Goal: Check status: Check status

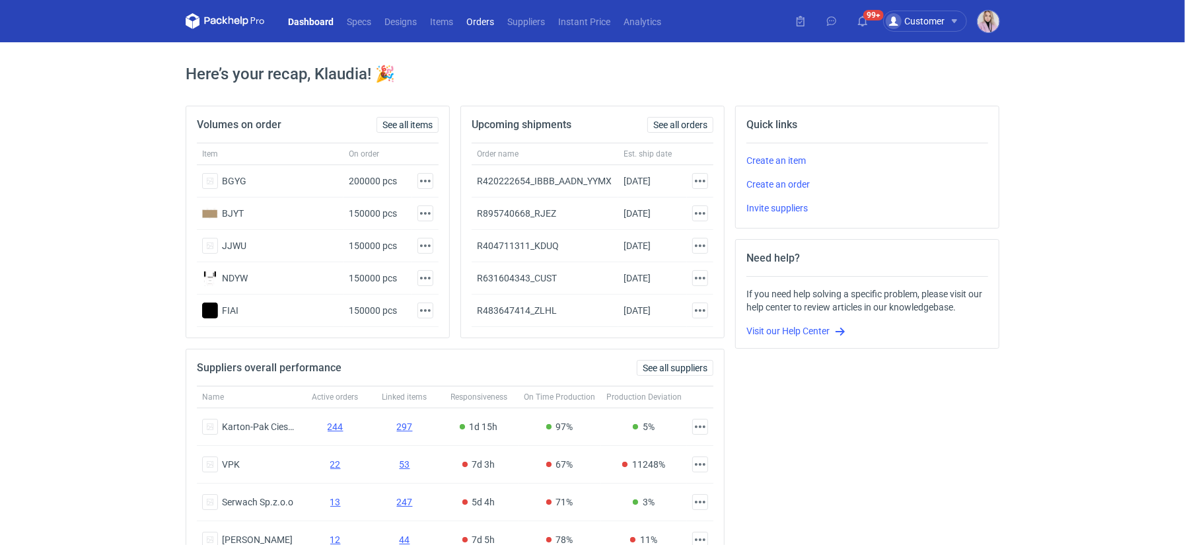
click at [486, 26] on link "Orders" at bounding box center [480, 21] width 41 height 16
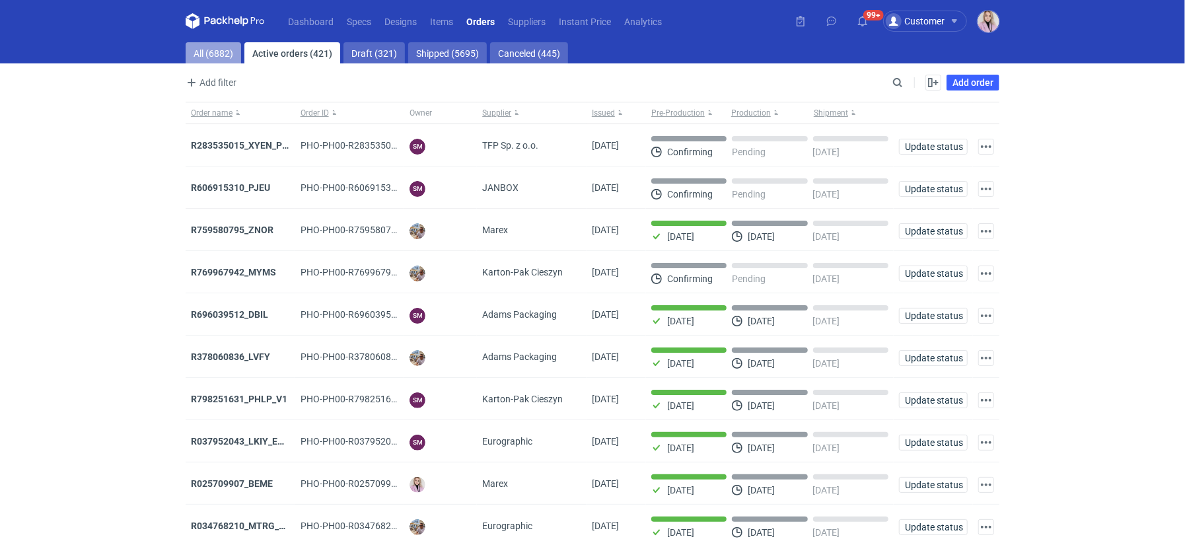
click at [206, 57] on link "All (6882)" at bounding box center [213, 52] width 55 height 21
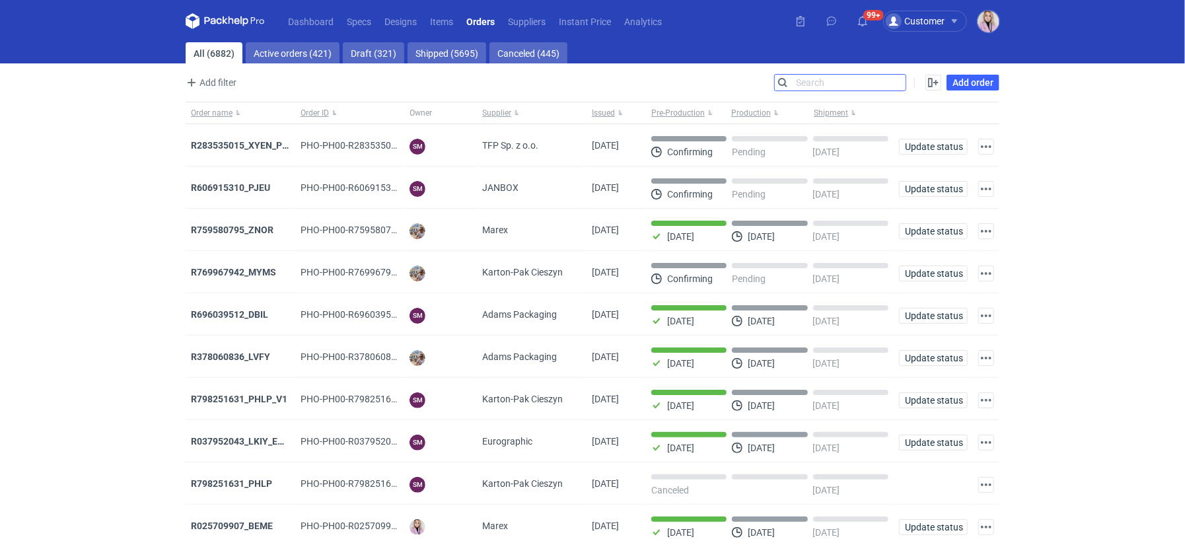
click at [895, 79] on input "Search" at bounding box center [840, 83] width 131 height 16
click at [896, 79] on input "Search" at bounding box center [840, 83] width 131 height 16
paste input "UNYG"
type input "UNYG"
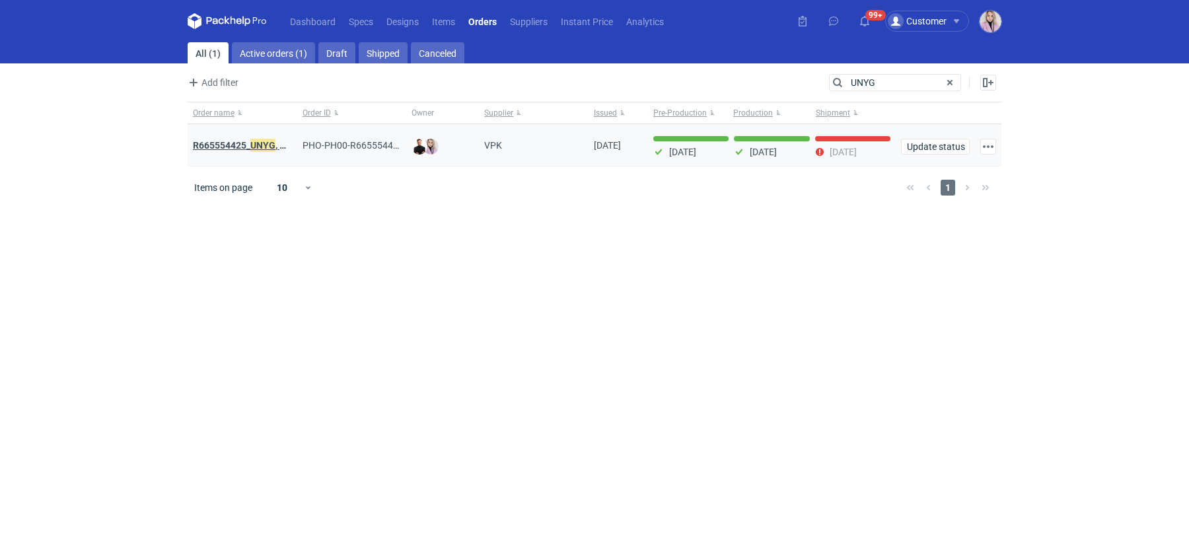
click at [241, 143] on strong "R665554425_ UNYG , SAZV, FHAQ" at bounding box center [262, 145] width 138 height 15
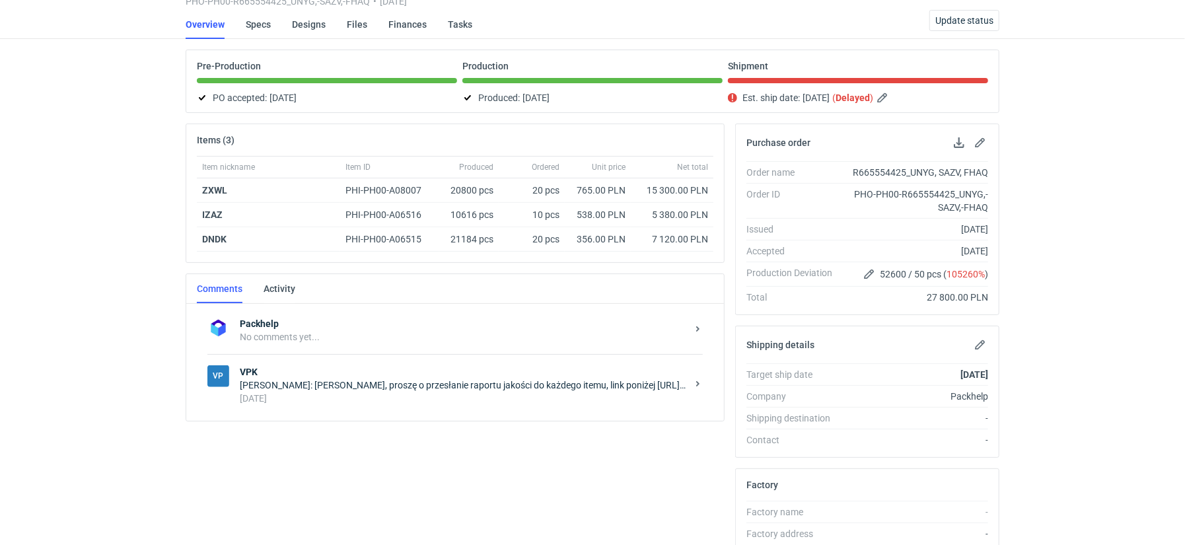
click at [374, 392] on div "3 months ago" at bounding box center [463, 398] width 447 height 13
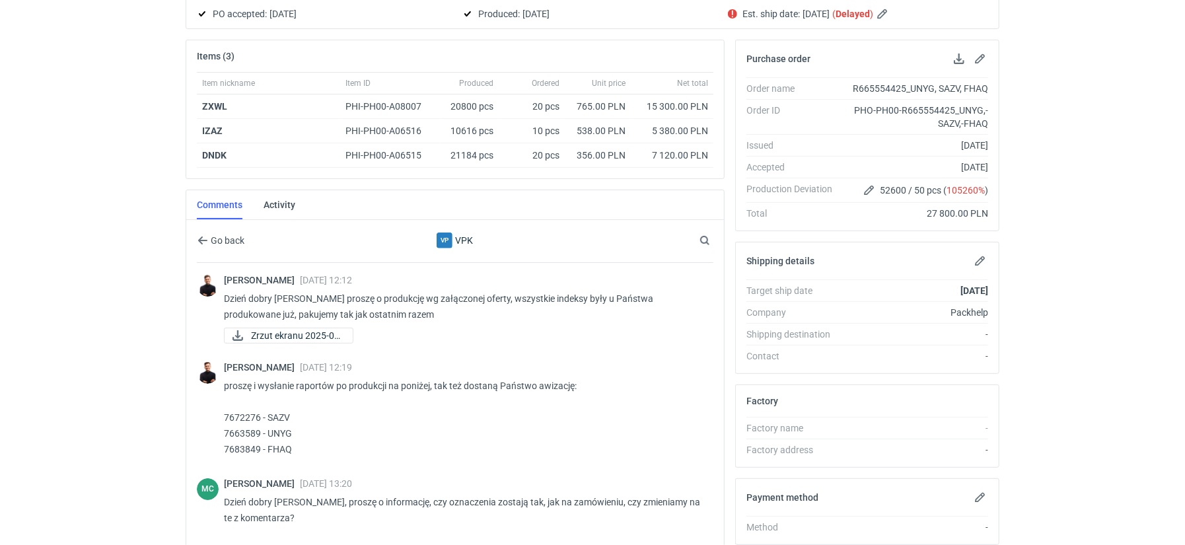
scroll to position [160, 0]
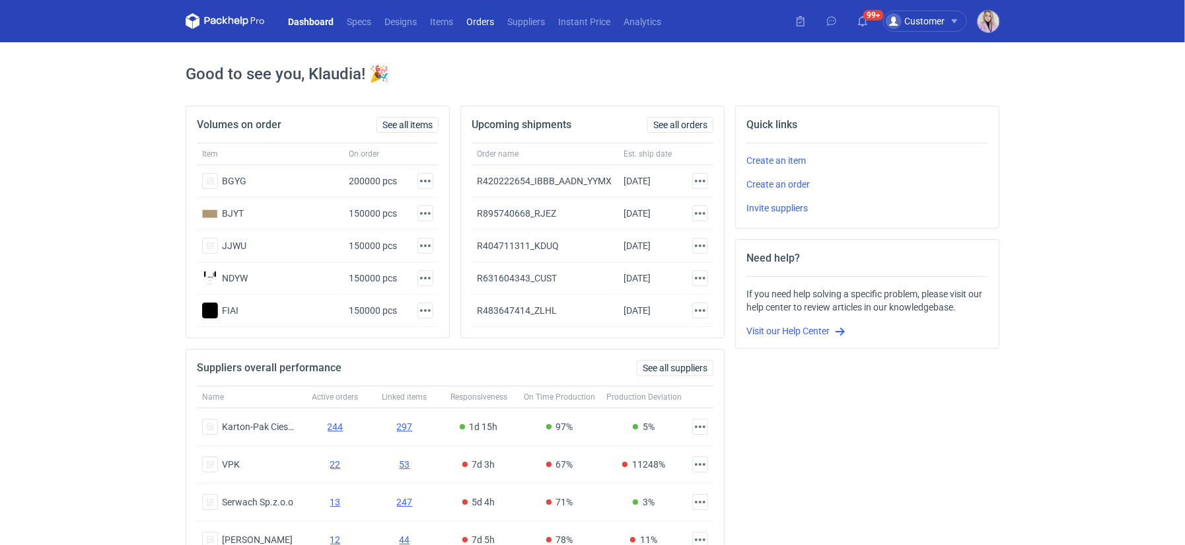
click at [485, 23] on link "Orders" at bounding box center [480, 21] width 41 height 16
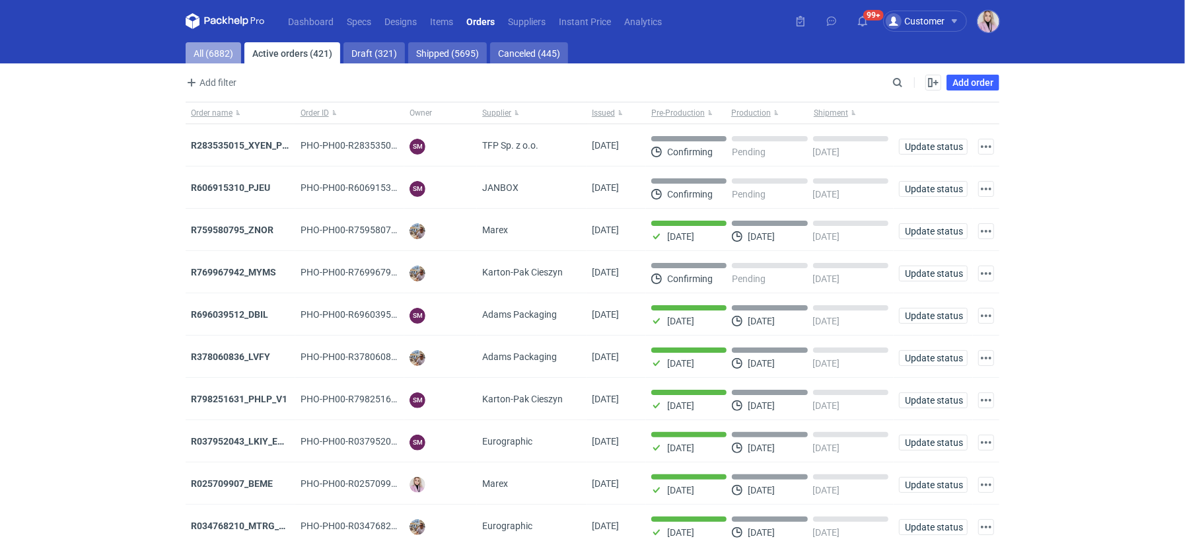
click at [226, 58] on link "All (6882)" at bounding box center [213, 52] width 55 height 21
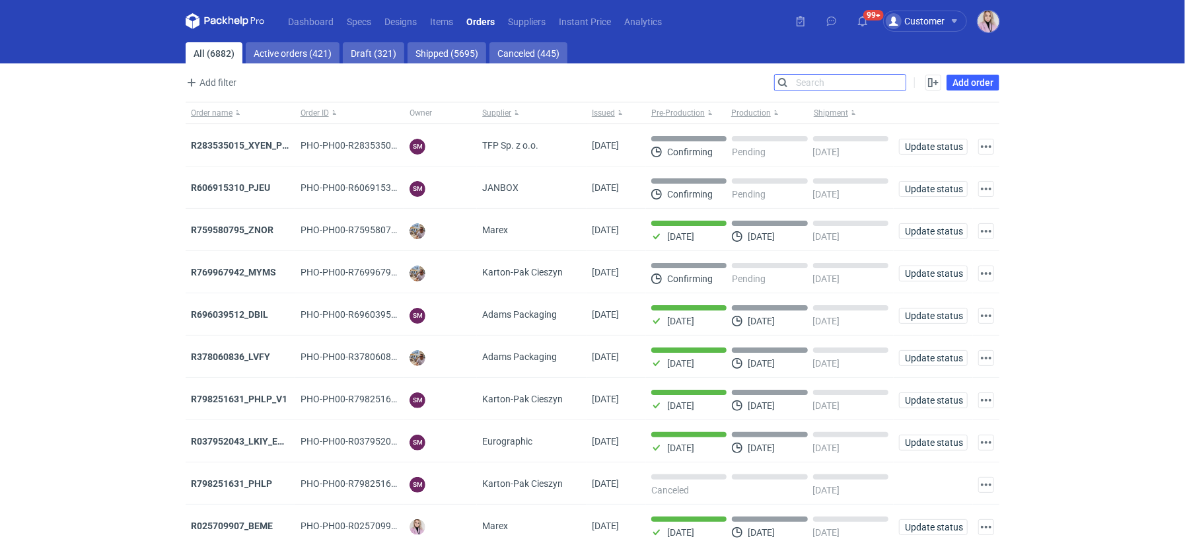
click at [893, 85] on input "Search" at bounding box center [840, 83] width 131 height 16
click at [894, 84] on input "Search" at bounding box center [840, 83] width 131 height 16
paste input "TGSQ"
type input "TGSQ"
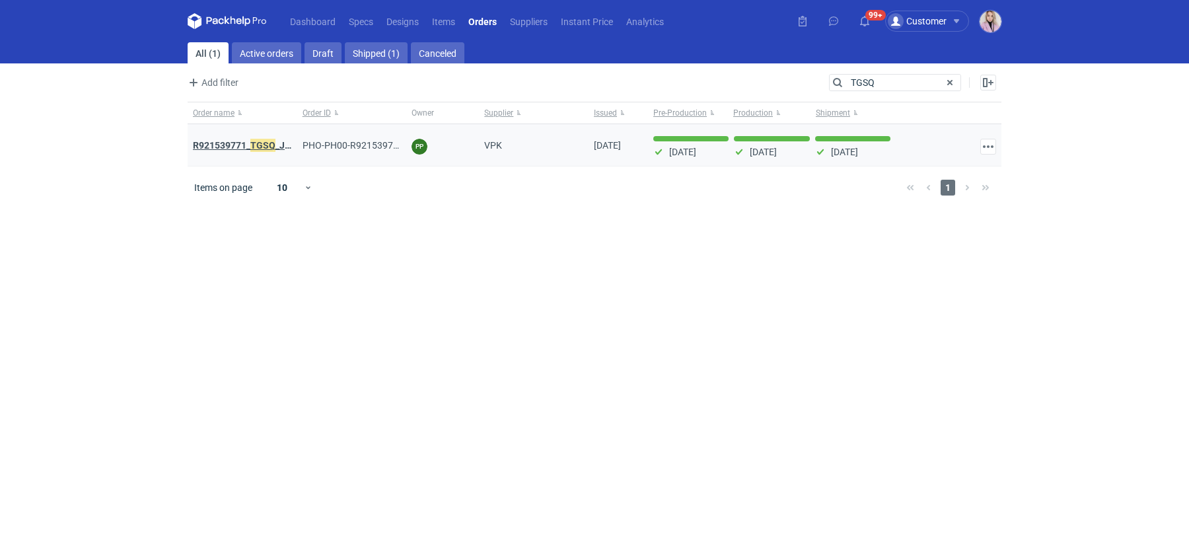
click at [240, 145] on strong "R921539771_ TGSQ _JTGY" at bounding box center [248, 145] width 110 height 15
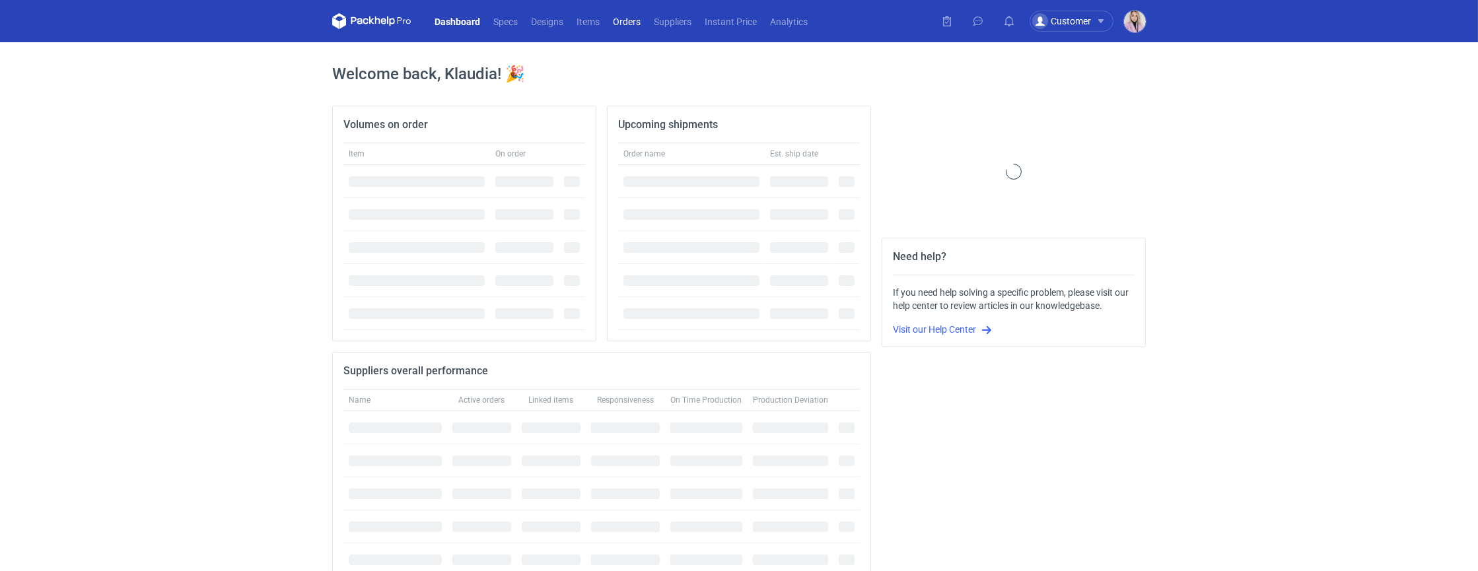
click at [638, 19] on link "Orders" at bounding box center [626, 21] width 41 height 16
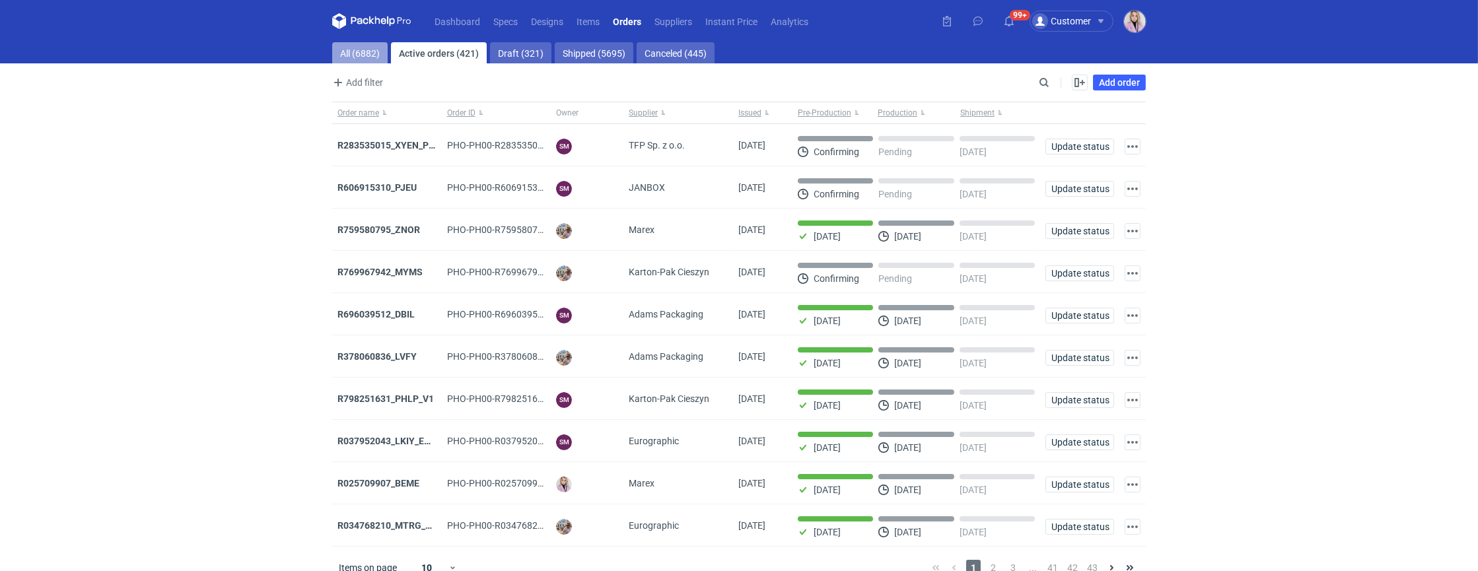
click at [350, 53] on link "All (6882)" at bounding box center [359, 52] width 55 height 21
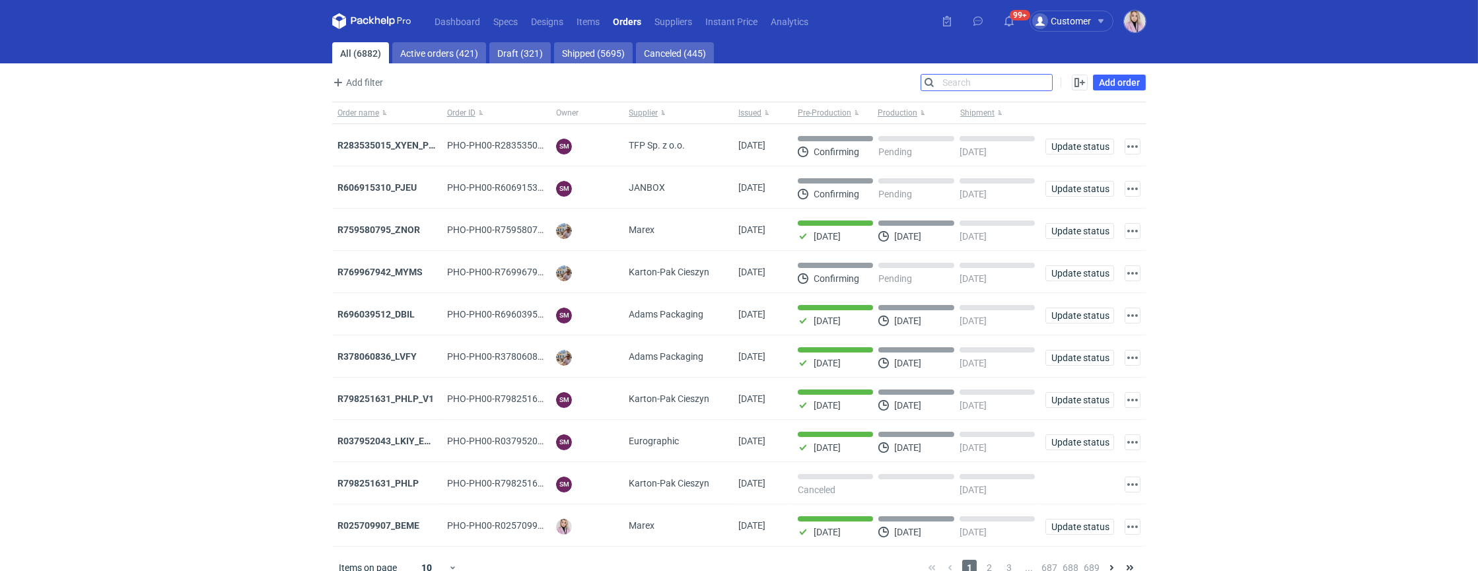
click at [1046, 81] on input "Search" at bounding box center [987, 83] width 131 height 16
paste input "R760787184"
type input "R760787184"
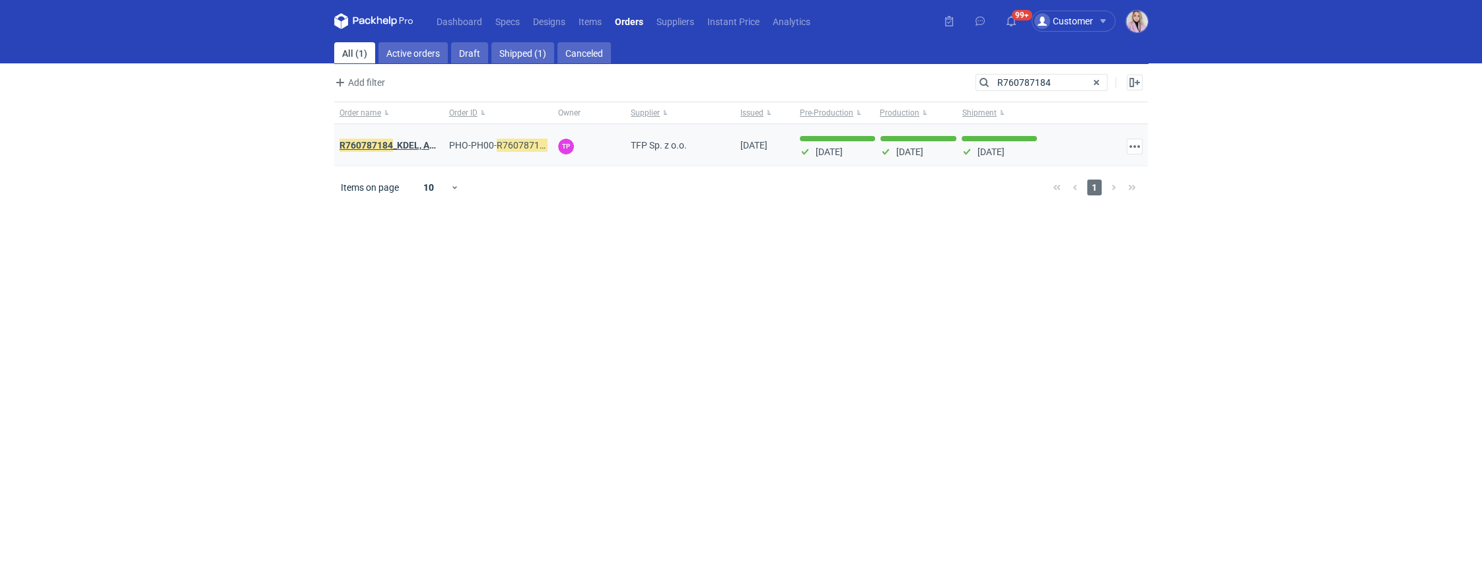
click at [396, 144] on strong "R760787184 _KDEL, APEO" at bounding box center [394, 145] width 108 height 15
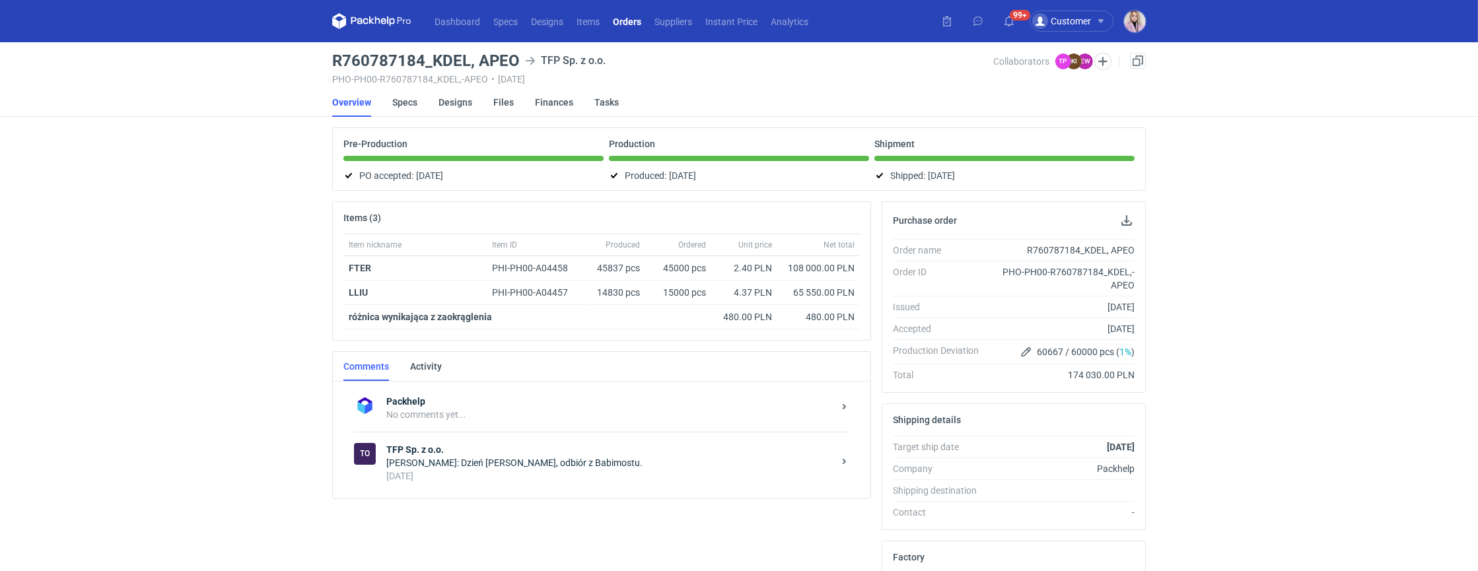
click at [507, 461] on div "[PERSON_NAME]: Dzień [PERSON_NAME], odbiór z Babimostu." at bounding box center [609, 462] width 447 height 13
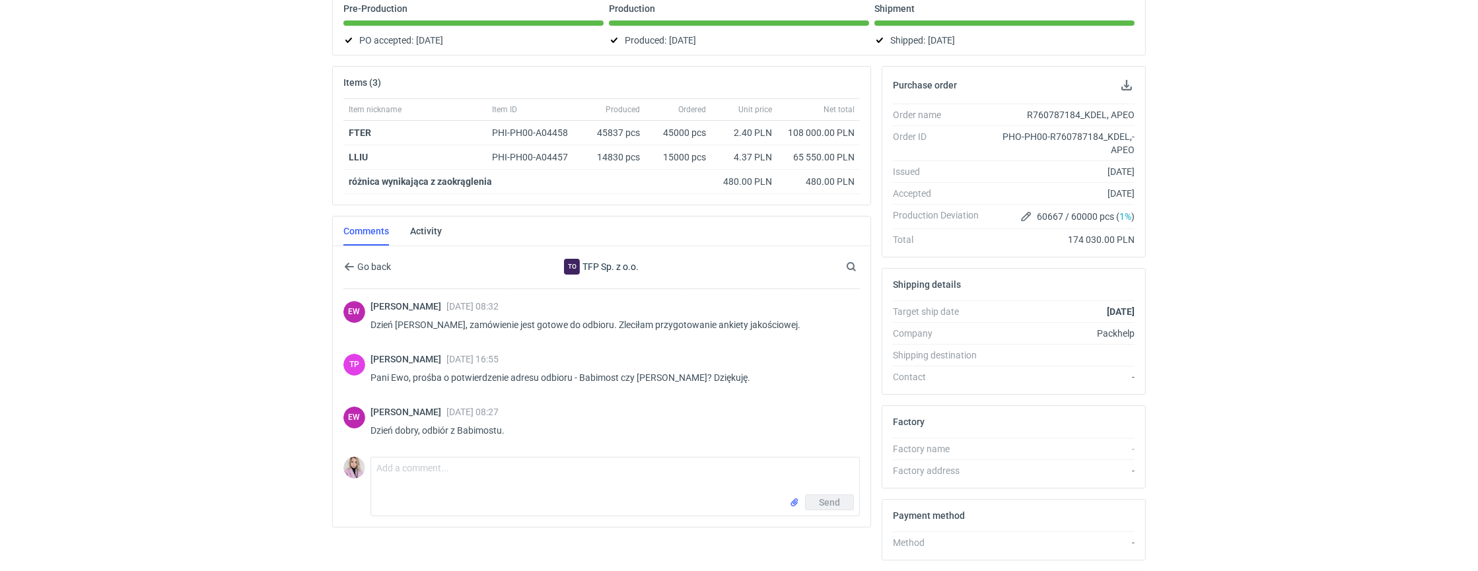
scroll to position [149, 0]
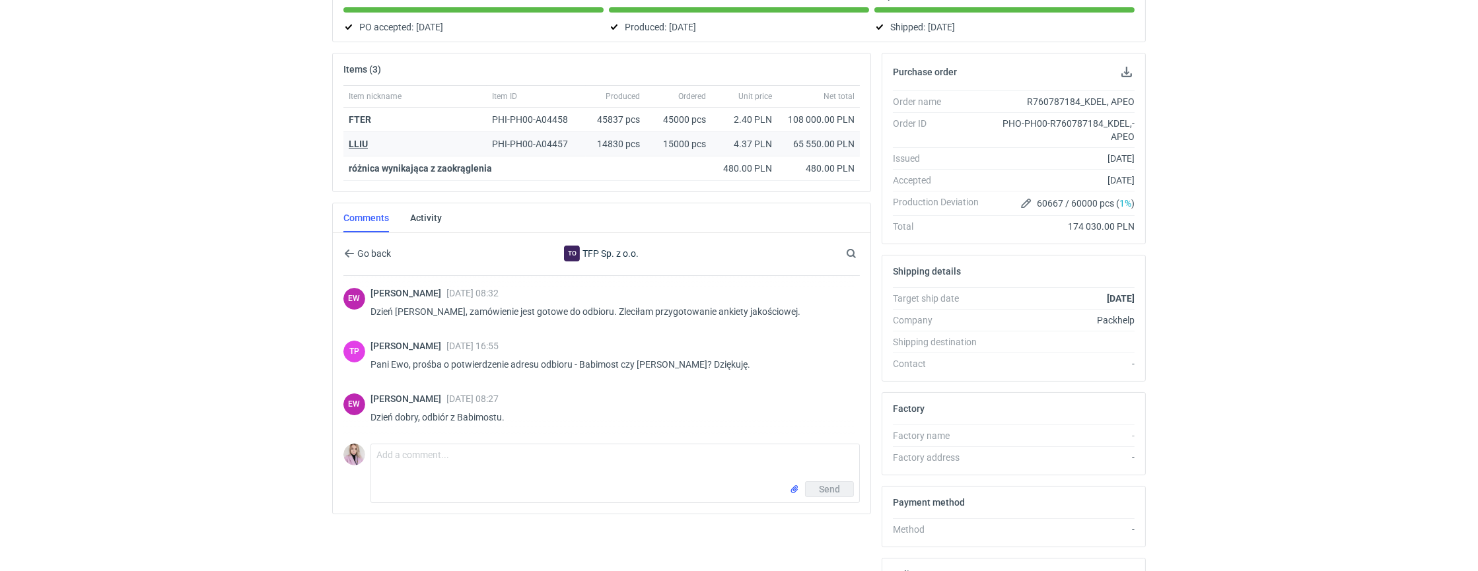
click at [360, 139] on strong "LLIU" at bounding box center [358, 144] width 19 height 11
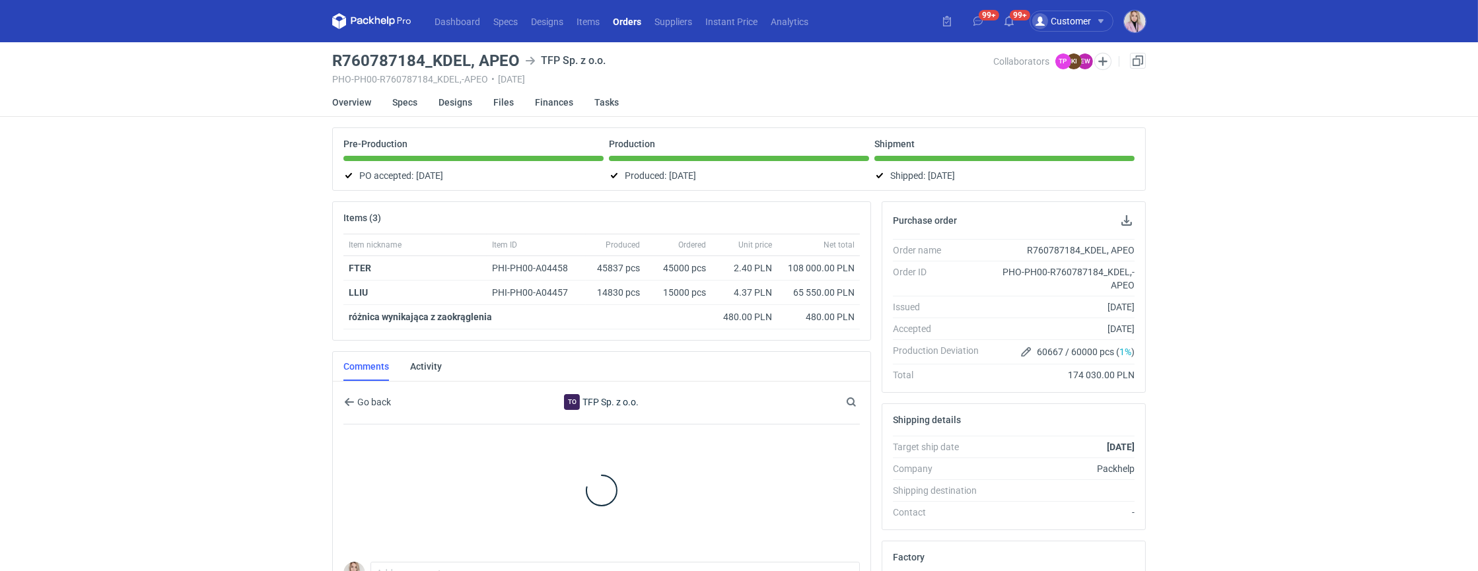
scroll to position [12, 0]
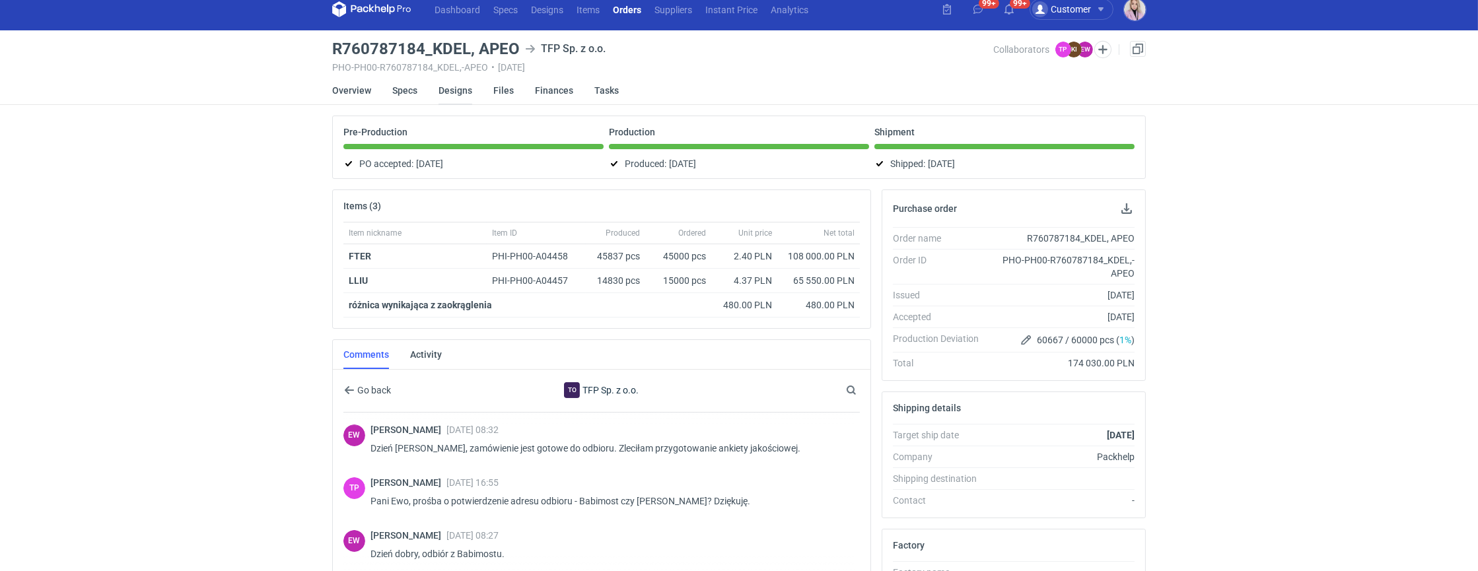
click at [458, 100] on link "Designs" at bounding box center [456, 90] width 34 height 29
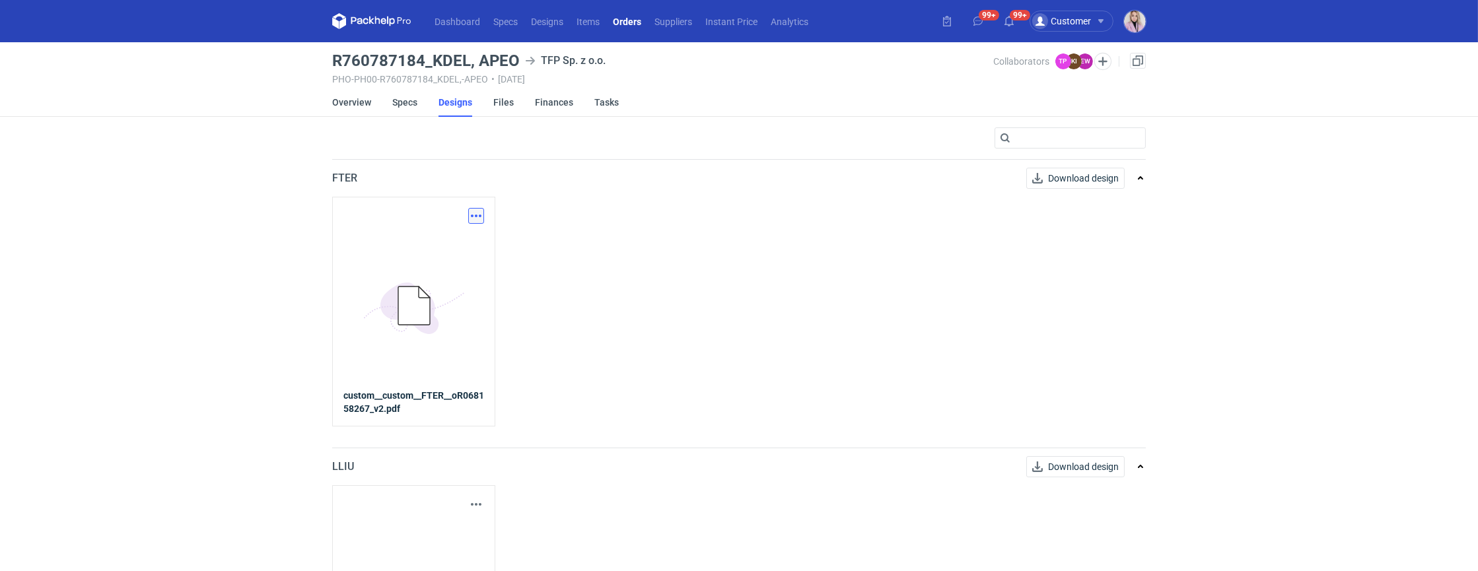
click at [472, 211] on button "button" at bounding box center [476, 216] width 16 height 16
click at [441, 243] on link "Download design part" at bounding box center [418, 244] width 122 height 21
click at [375, 174] on div "FTER Download design" at bounding box center [728, 178] width 793 height 37
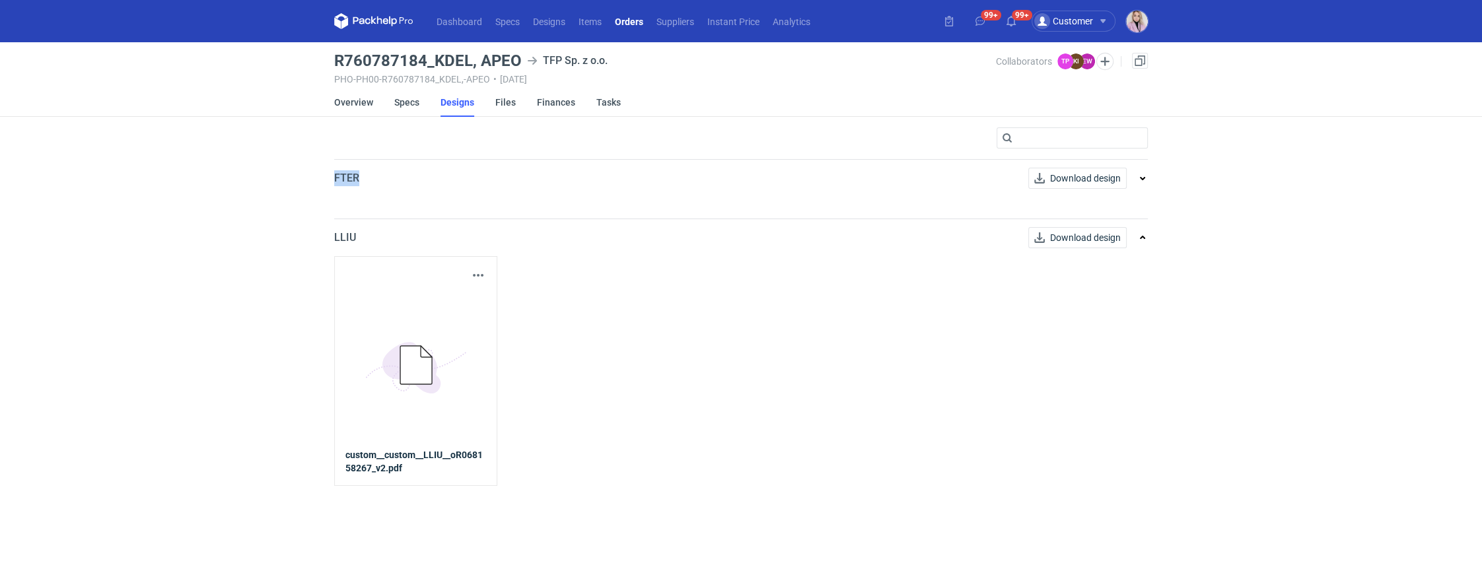
drag, startPoint x: 375, startPoint y: 174, endPoint x: 320, endPoint y: 173, distance: 55.5
click at [320, 173] on div "Dashboard Specs Designs Items Orders Suppliers Instant Price Analytics 99+ 99+ …" at bounding box center [741, 285] width 1482 height 571
copy p "FTER"
click at [349, 237] on p "LLIU" at bounding box center [345, 238] width 22 height 16
click at [397, 104] on link "Specs" at bounding box center [406, 102] width 25 height 29
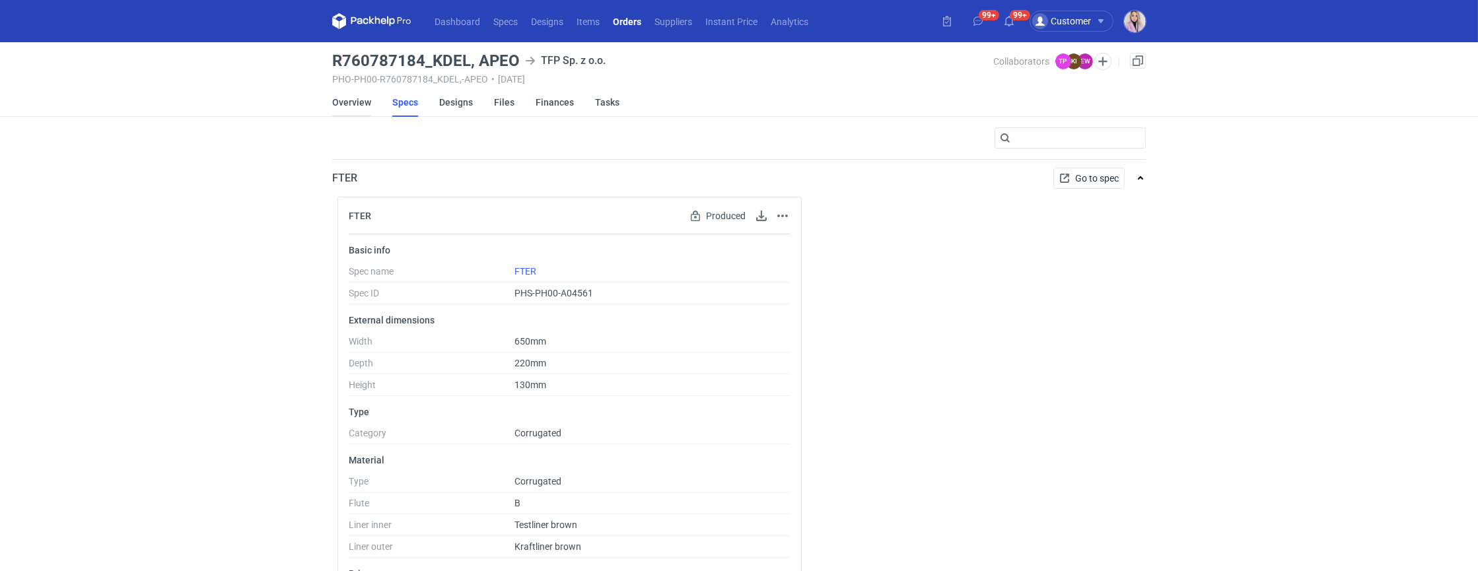
click at [357, 106] on link "Overview" at bounding box center [351, 102] width 39 height 29
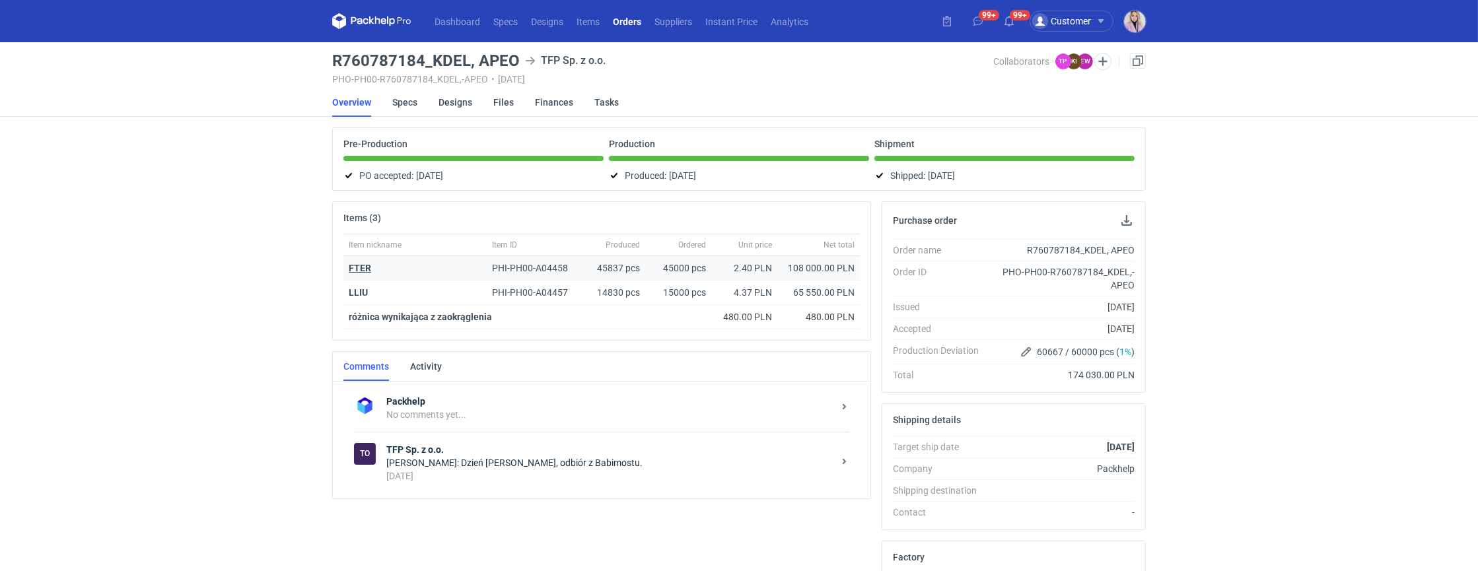
click at [359, 264] on strong "FTER" at bounding box center [360, 268] width 22 height 11
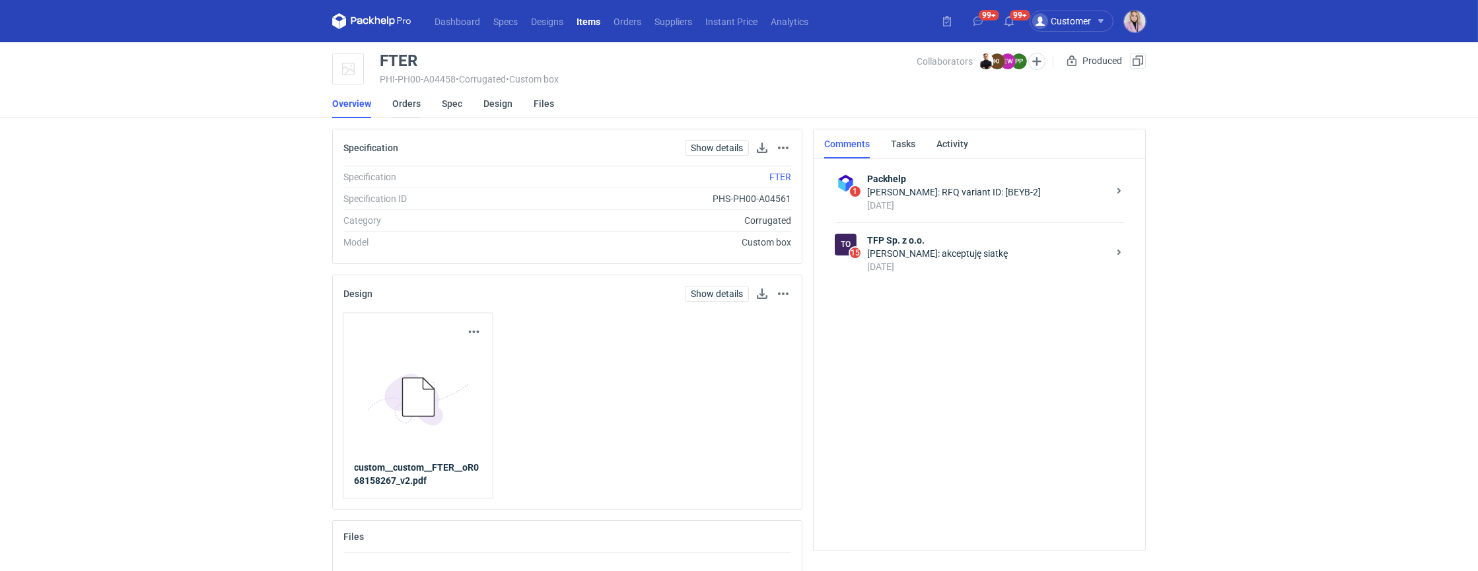
click at [406, 108] on link "Orders" at bounding box center [406, 103] width 28 height 29
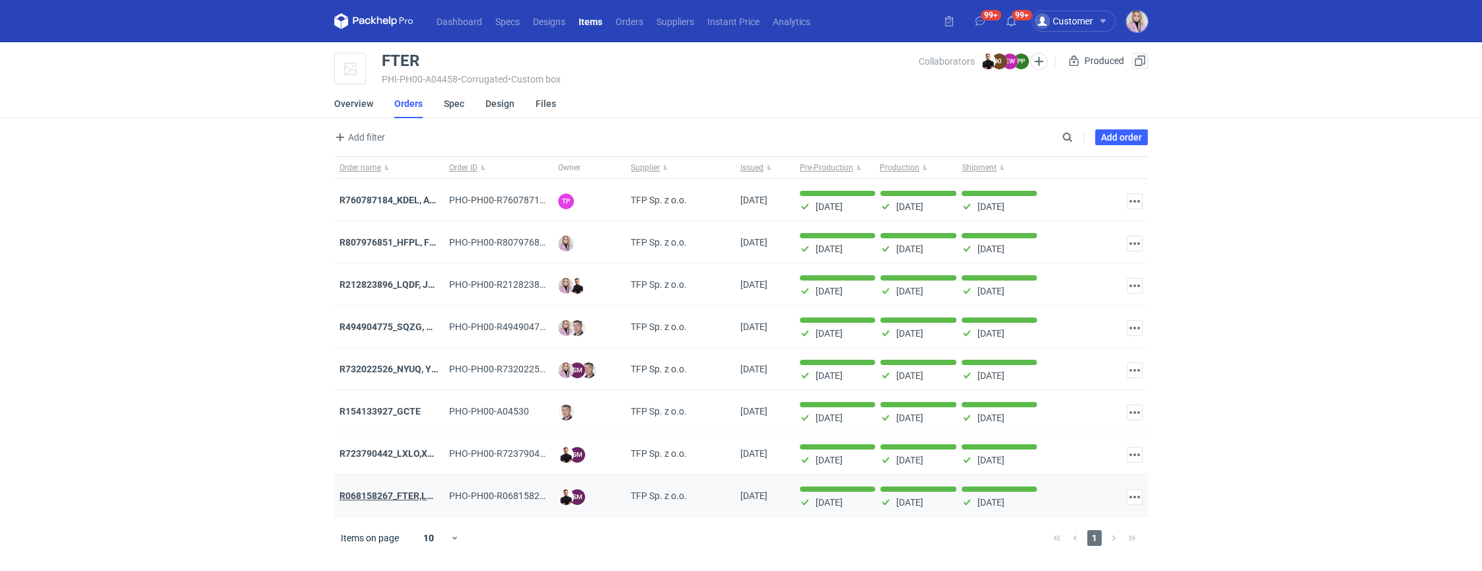
click at [381, 491] on strong "R068158267_FTER,LLIU" at bounding box center [390, 496] width 101 height 11
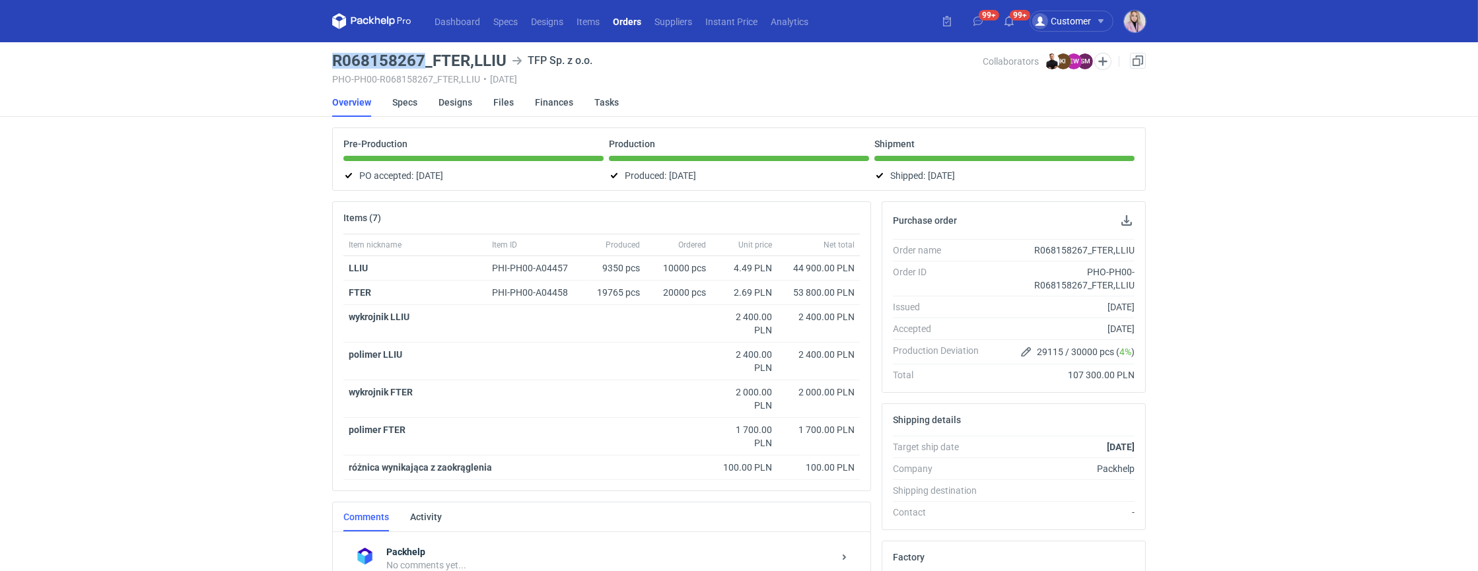
drag, startPoint x: 422, startPoint y: 63, endPoint x: 310, endPoint y: 61, distance: 111.7
click at [307, 62] on div "Dashboard Specs Designs Items Orders Suppliers Instant Price Analytics 99+ 99+ …" at bounding box center [739, 285] width 1478 height 571
copy h3 "R068158267"
click at [405, 104] on link "Specs" at bounding box center [404, 102] width 25 height 29
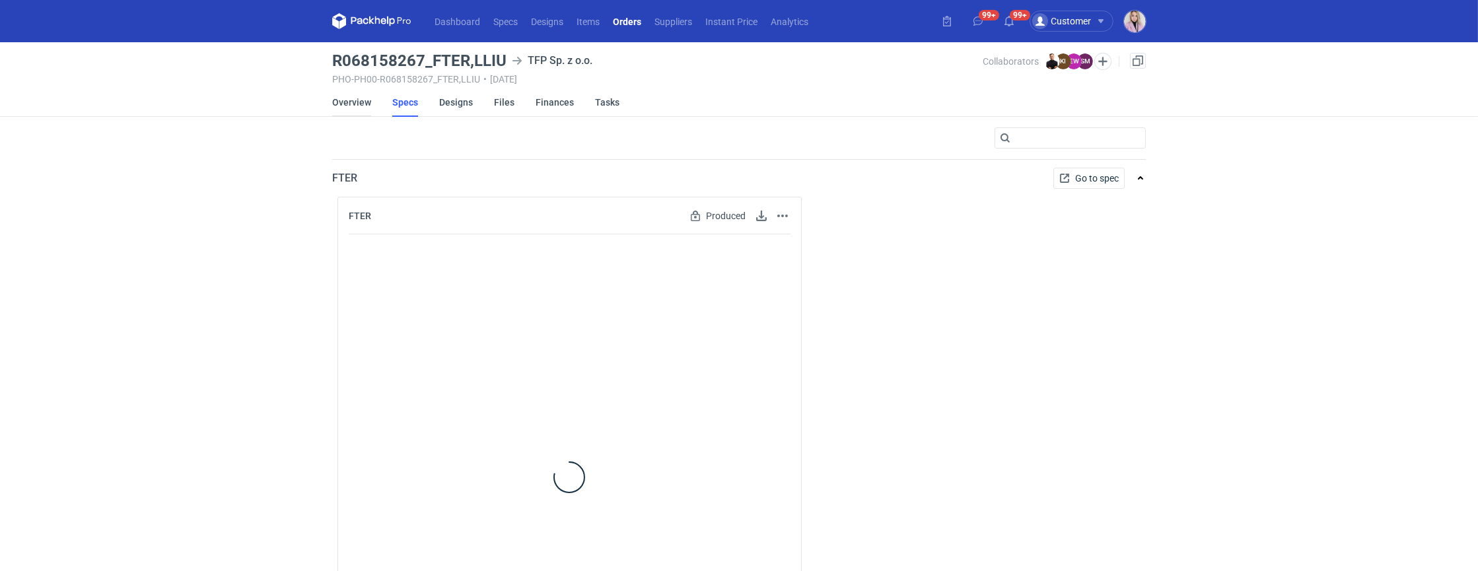
click at [354, 103] on link "Overview" at bounding box center [351, 102] width 39 height 29
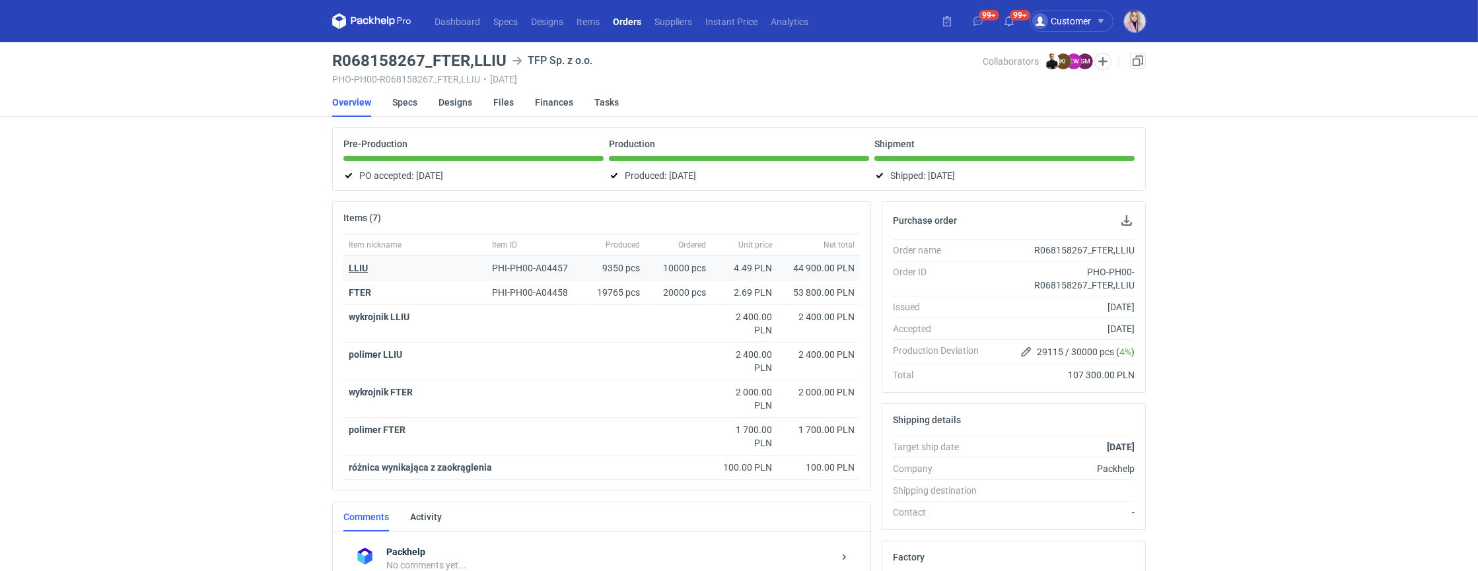
click at [358, 267] on strong "LLIU" at bounding box center [358, 268] width 19 height 11
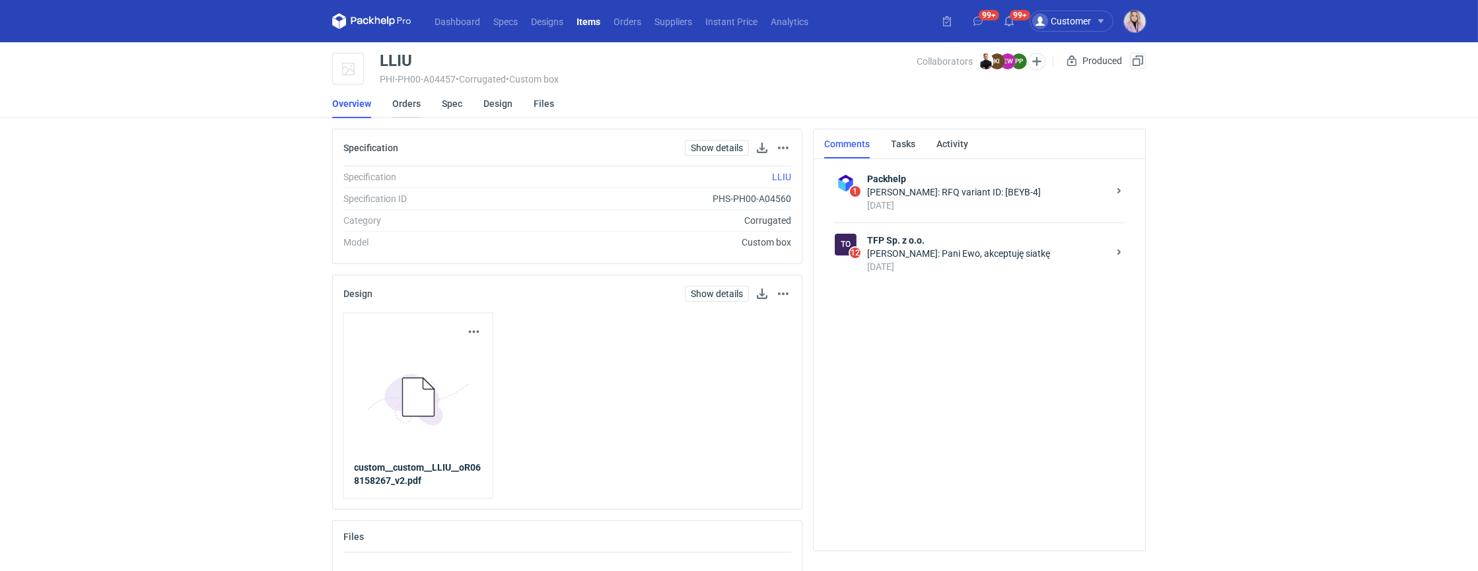
click at [413, 100] on link "Orders" at bounding box center [406, 103] width 28 height 29
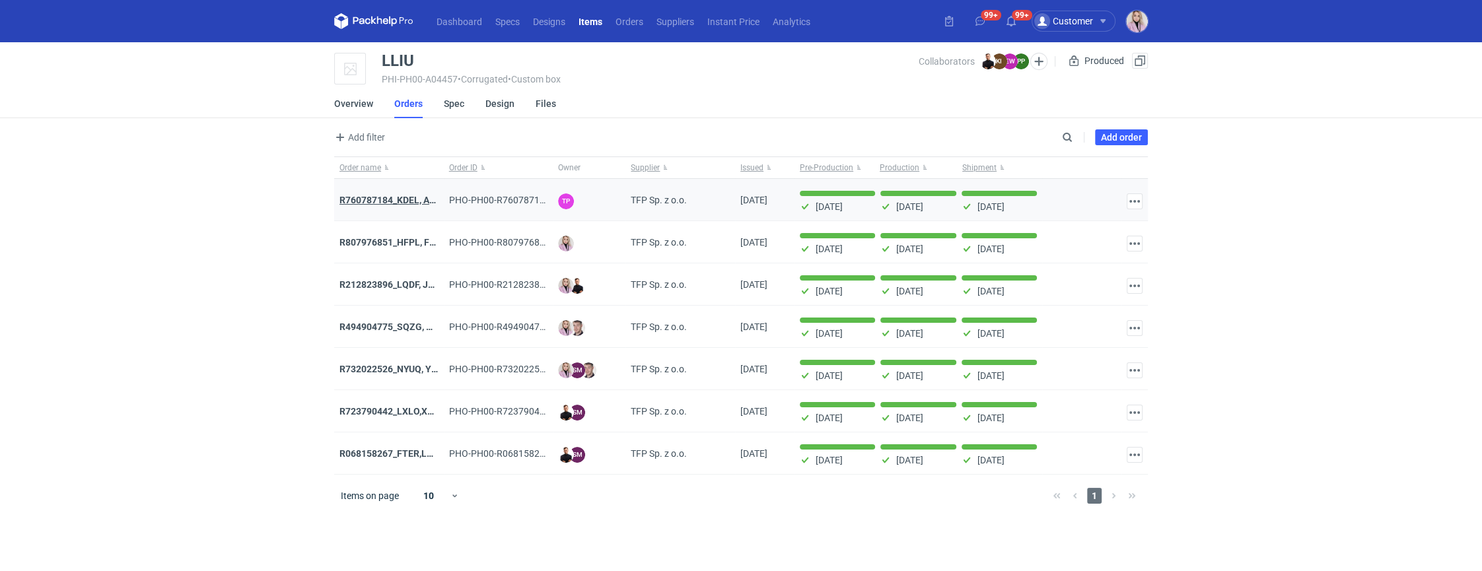
click at [395, 198] on strong "R760787184_KDEL, APEO" at bounding box center [394, 200] width 108 height 11
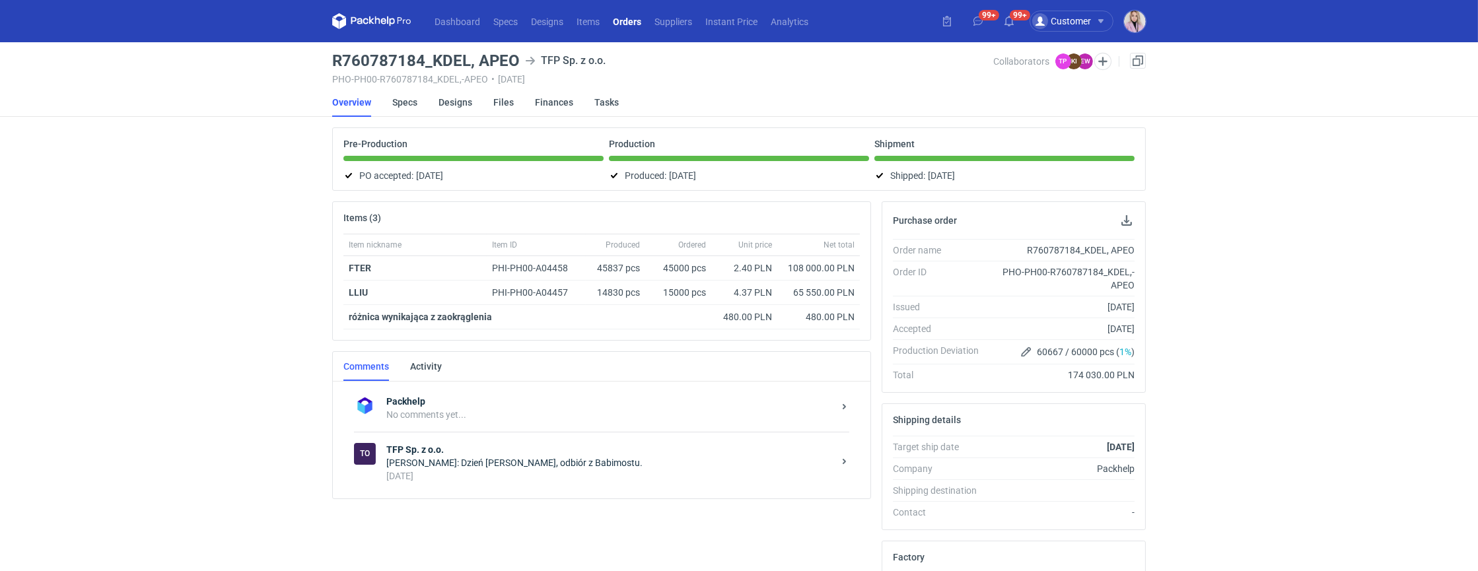
click at [500, 57] on h3 "R760787184_KDEL, APEO" at bounding box center [426, 61] width 188 height 16
copy h3 "APEO"
